Goal: Transaction & Acquisition: Purchase product/service

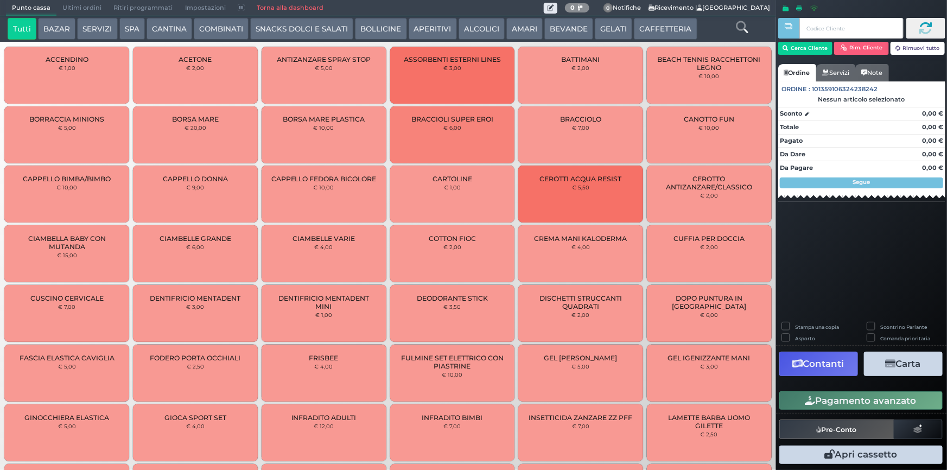
click at [646, 29] on button "CAFFETTERIA" at bounding box center [665, 29] width 63 height 22
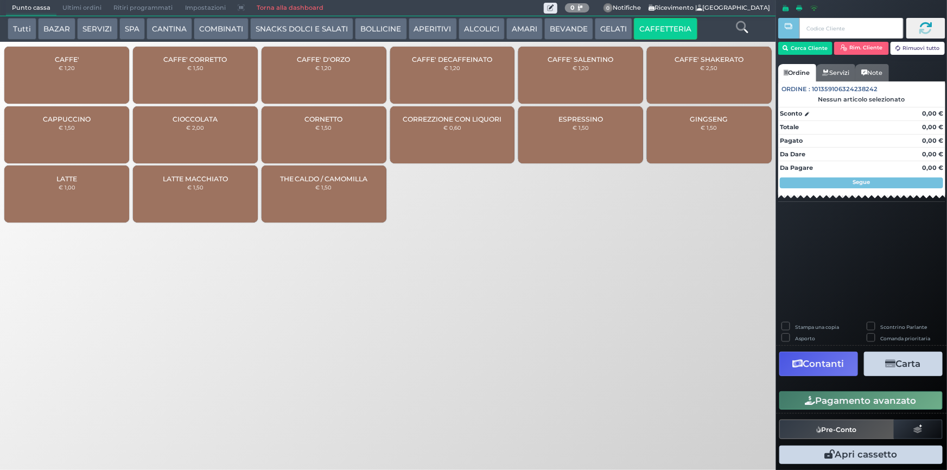
click at [62, 59] on span "CAFFE'" at bounding box center [67, 59] width 24 height 8
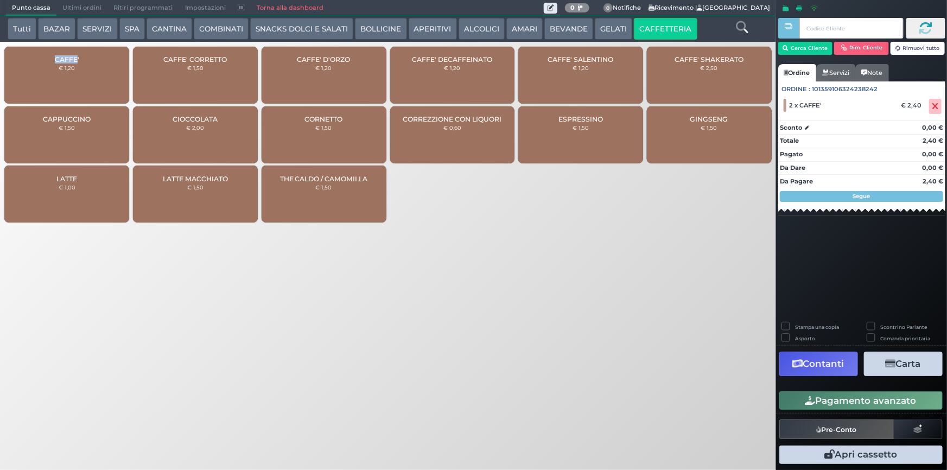
click at [819, 400] on button "Pagamento avanzato" at bounding box center [860, 400] width 163 height 18
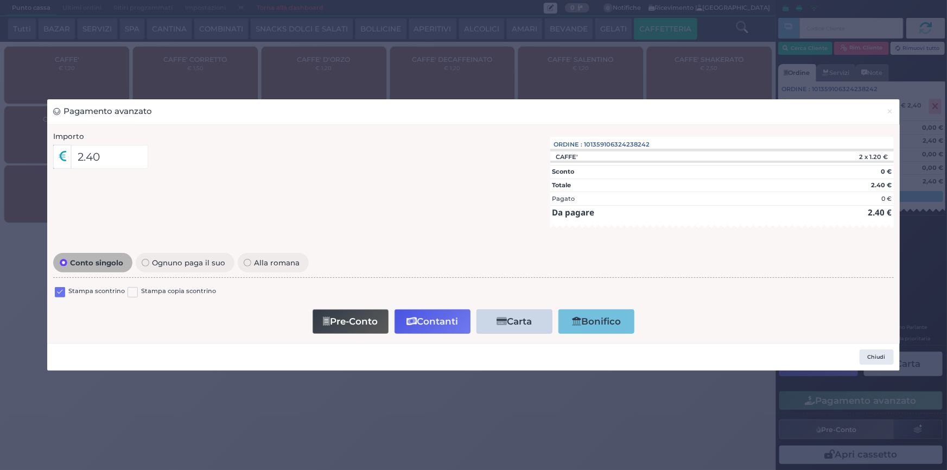
click at [58, 290] on label at bounding box center [60, 292] width 10 height 10
click at [0, 0] on input "checkbox" at bounding box center [0, 0] width 0 height 0
click at [429, 316] on button "Contanti" at bounding box center [432, 321] width 76 height 24
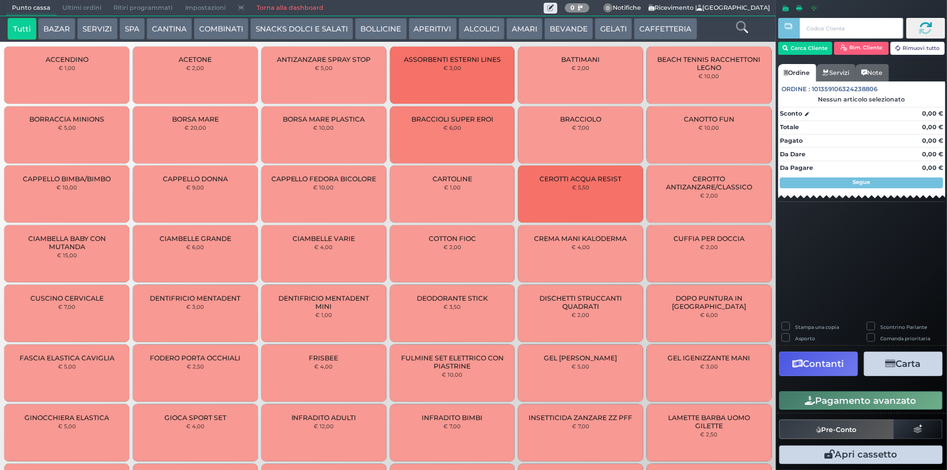
click at [637, 22] on button "CAFFETTERIA" at bounding box center [665, 29] width 63 height 22
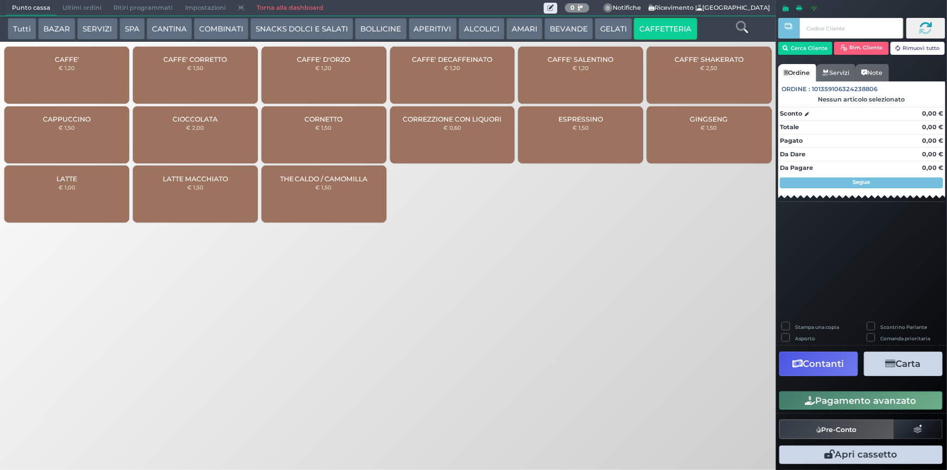
drag, startPoint x: 68, startPoint y: 59, endPoint x: 268, endPoint y: 52, distance: 199.8
click at [72, 59] on span "CAFFE'" at bounding box center [67, 59] width 24 height 8
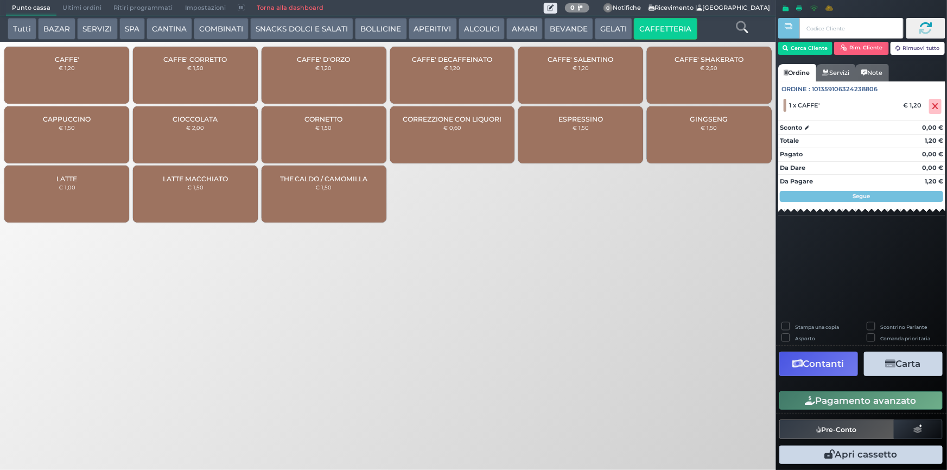
click at [428, 70] on div "CAFFE' DECAFFEINATO € 1,20" at bounding box center [452, 75] width 125 height 57
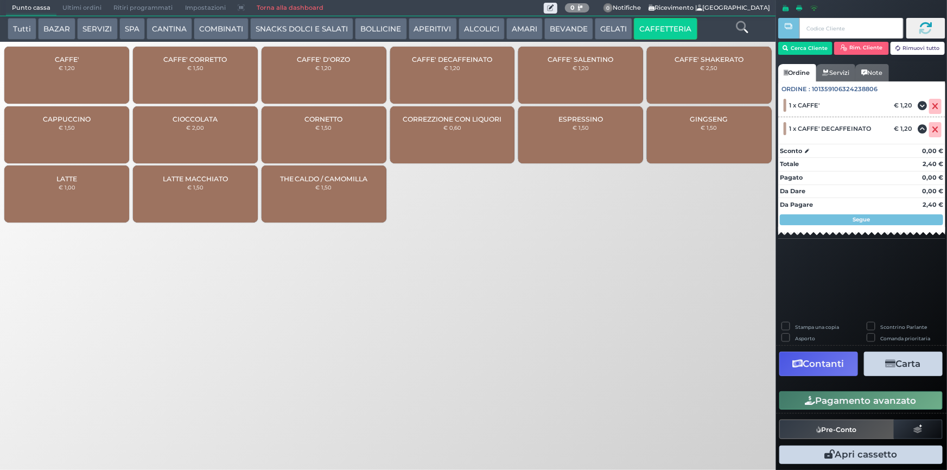
click at [878, 397] on button "Pagamento avanzato" at bounding box center [860, 400] width 163 height 18
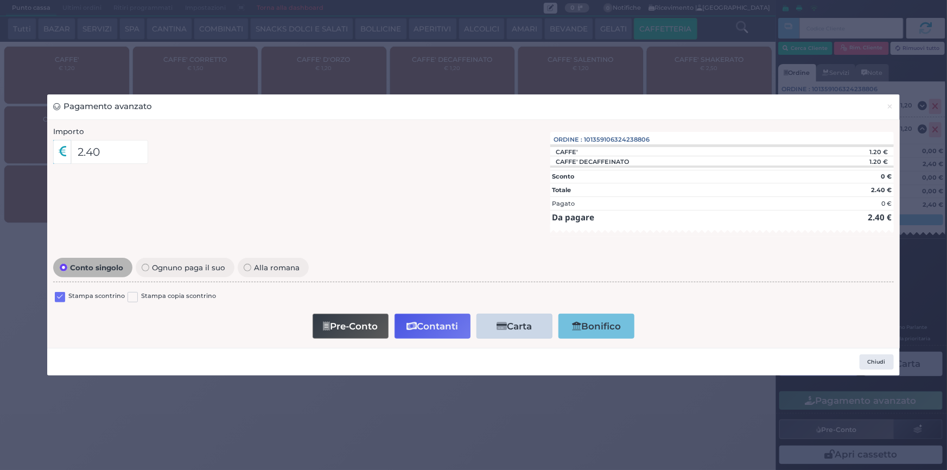
click at [64, 294] on label at bounding box center [60, 297] width 10 height 10
click at [0, 0] on input "checkbox" at bounding box center [0, 0] width 0 height 0
click at [894, 107] on button "×" at bounding box center [889, 106] width 19 height 24
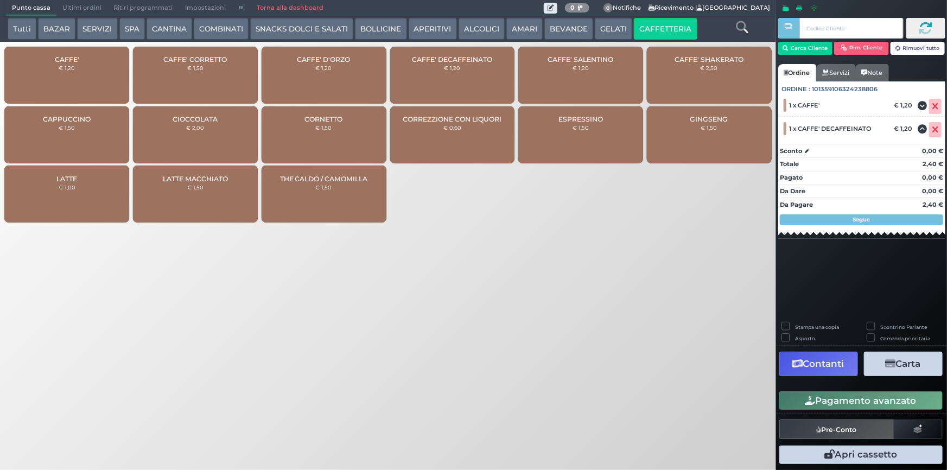
click at [586, 337] on div "Punto cassa [GEOGRAPHIC_DATA] Ultimi ordini Delivery Ritiri programmati Imposta…" at bounding box center [473, 235] width 947 height 470
